Goal: Task Accomplishment & Management: Manage account settings

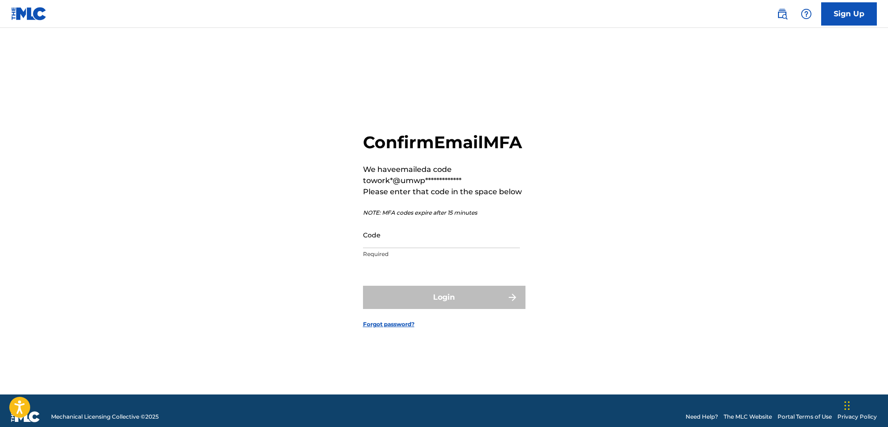
click at [383, 248] on input "Code" at bounding box center [441, 234] width 157 height 26
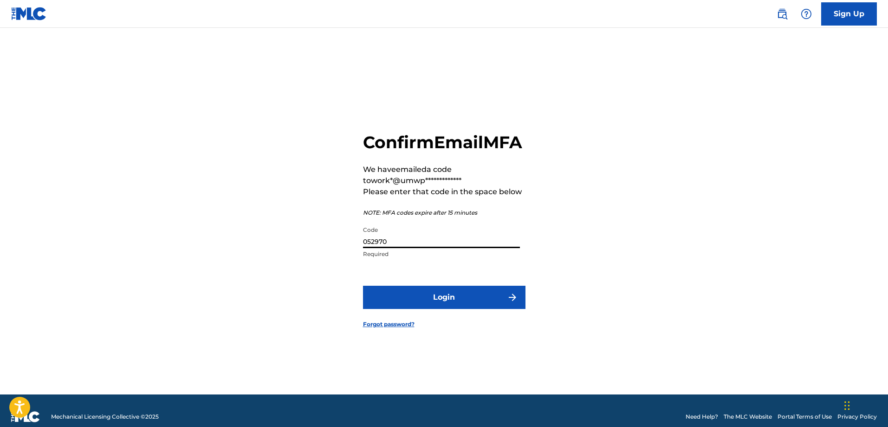
type input "052970"
click at [363, 286] on button "Login" at bounding box center [444, 297] width 162 height 23
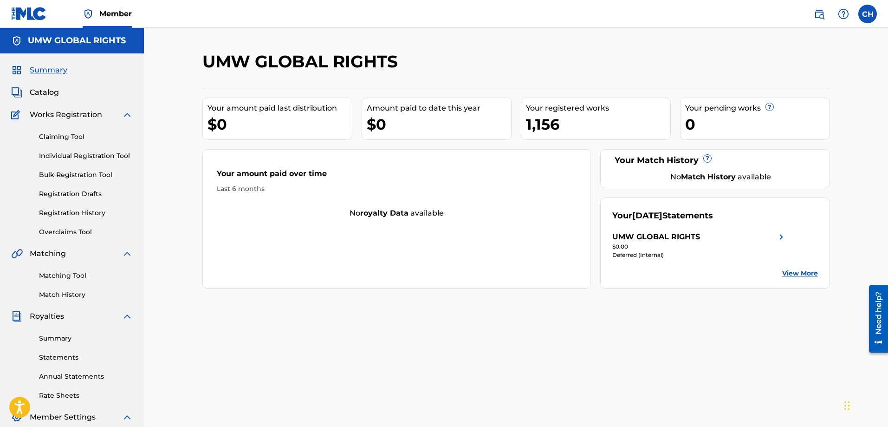
click at [624, 244] on div "$0.00" at bounding box center [699, 246] width 175 height 8
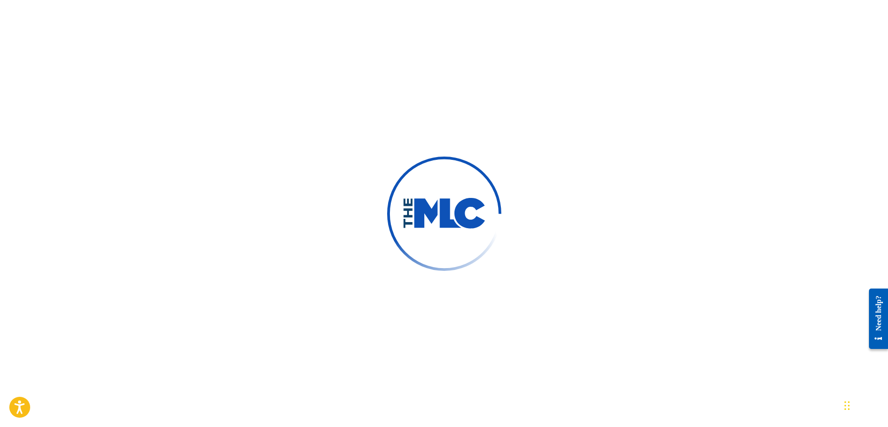
click at [666, 315] on div at bounding box center [444, 213] width 888 height 427
click at [877, 317] on div "Need help?" at bounding box center [878, 312] width 13 height 43
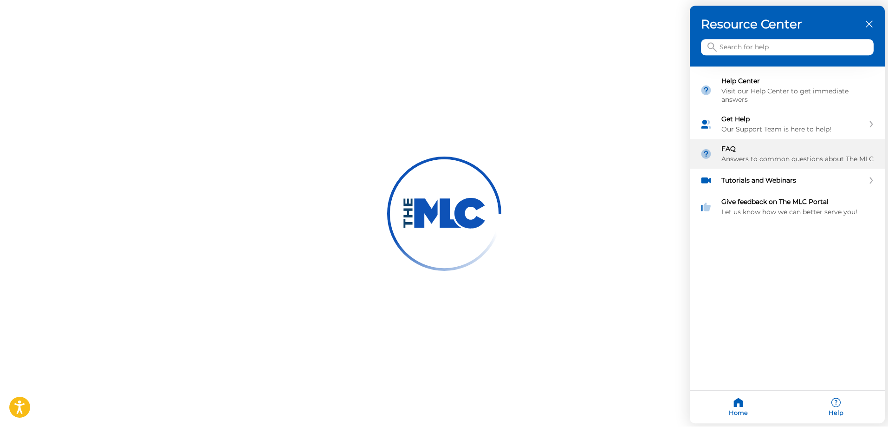
click at [739, 148] on div "FAQ" at bounding box center [797, 149] width 153 height 8
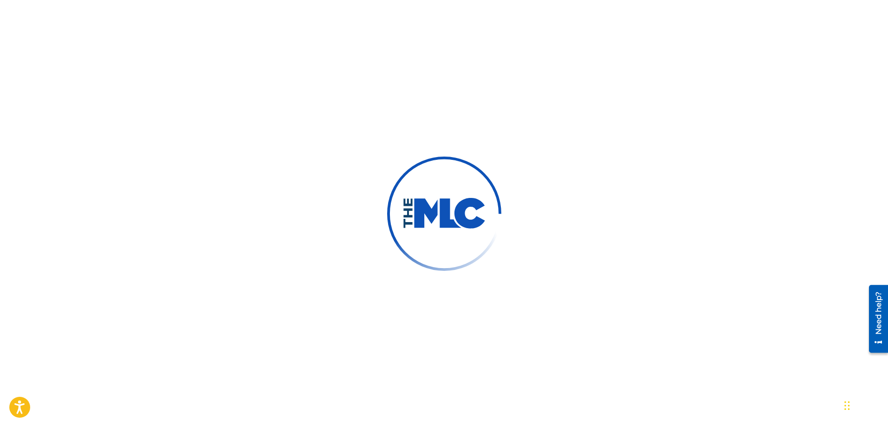
scroll to position [313, 0]
click at [550, 228] on div at bounding box center [444, 213] width 888 height 427
click at [534, 193] on div at bounding box center [444, 213] width 888 height 427
click at [444, 224] on img at bounding box center [445, 214] width 84 height 32
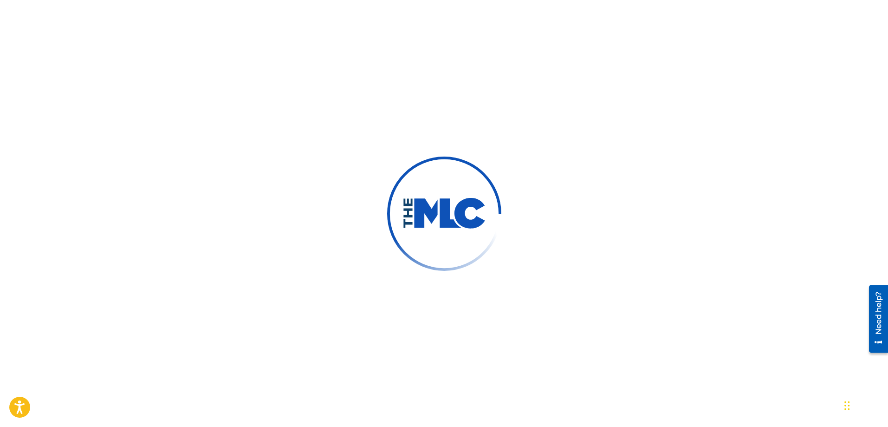
drag, startPoint x: 444, startPoint y: 224, endPoint x: 395, endPoint y: 161, distance: 80.4
click at [442, 225] on img at bounding box center [445, 214] width 84 height 32
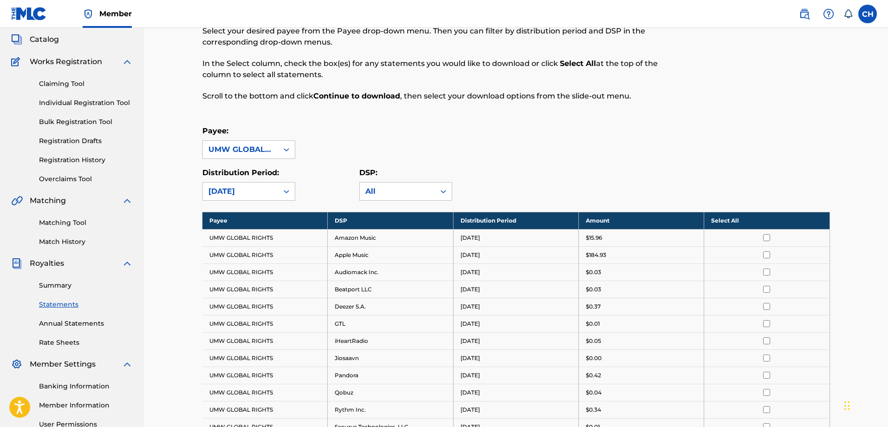
scroll to position [186, 0]
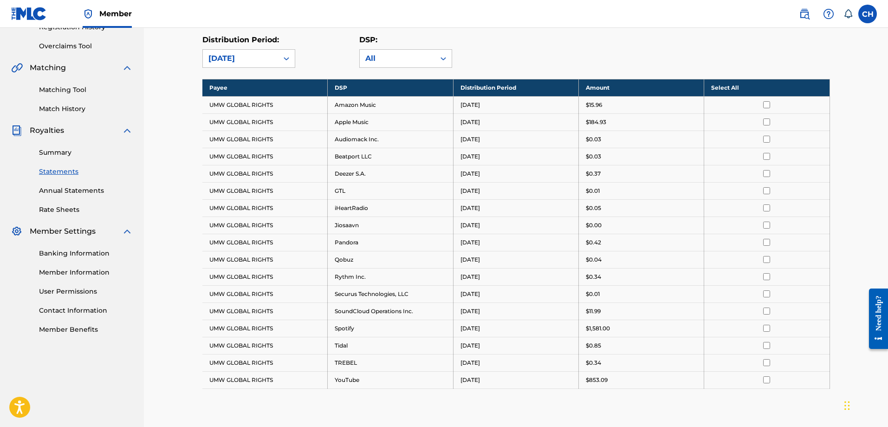
click at [849, 396] on div "Widget de chat" at bounding box center [865, 404] width 46 height 45
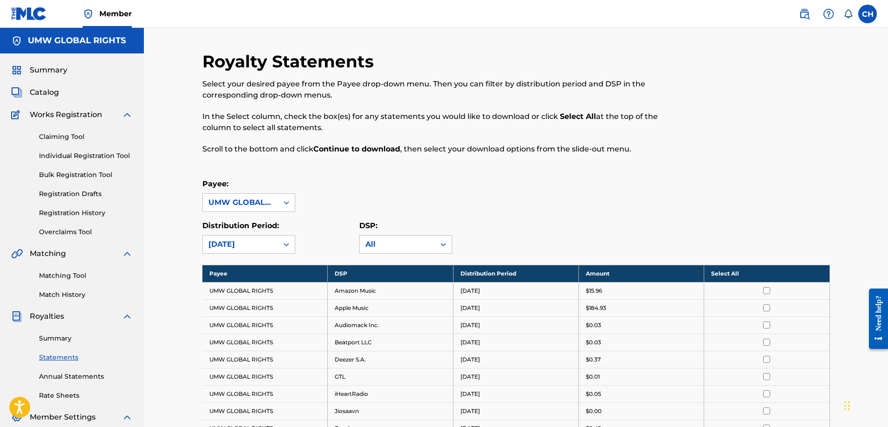
click at [78, 234] on link "Overclaims Tool" at bounding box center [86, 232] width 94 height 10
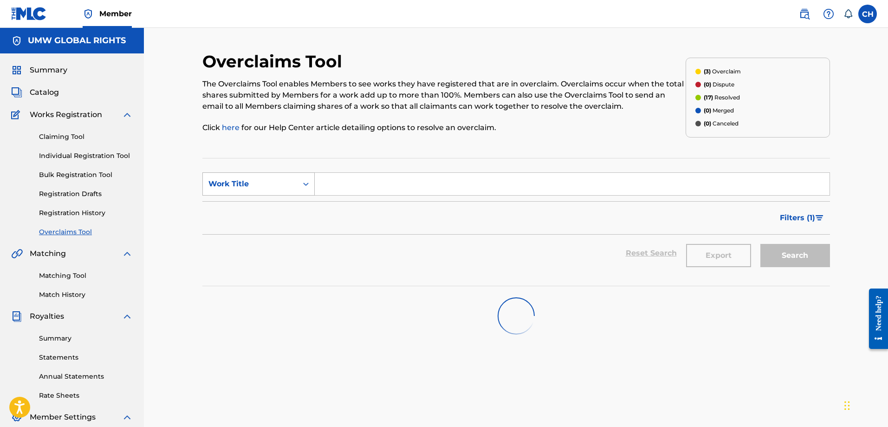
click at [259, 187] on div "Work Title" at bounding box center [250, 183] width 84 height 11
click at [365, 126] on p "Click here for our Help Center article detailing options to resolve an overclai…" at bounding box center [443, 127] width 483 height 11
click at [59, 66] on span "Summary" at bounding box center [49, 70] width 38 height 11
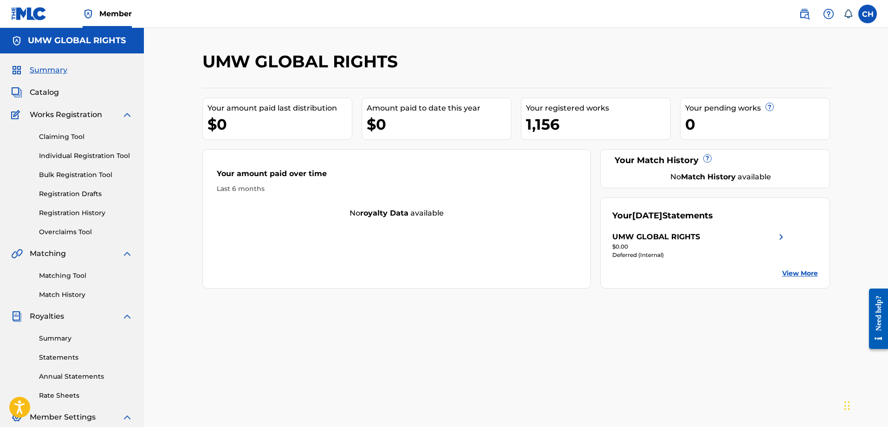
click at [696, 250] on div "$0.00" at bounding box center [699, 246] width 175 height 8
